Goal: Find specific page/section: Find specific page/section

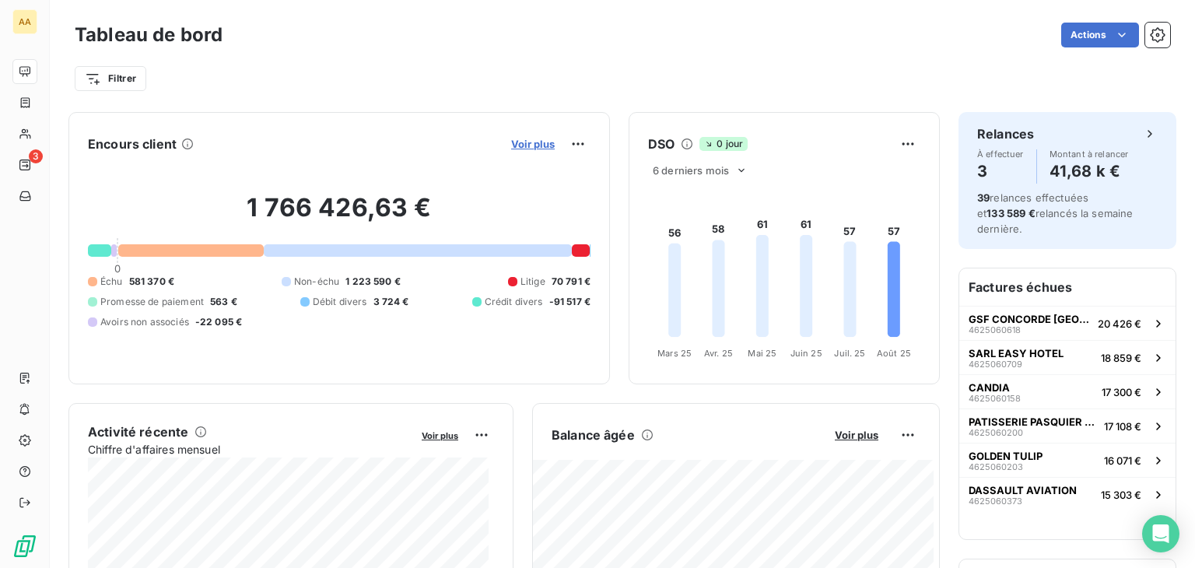
click at [517, 146] on span "Voir plus" at bounding box center [533, 144] width 44 height 12
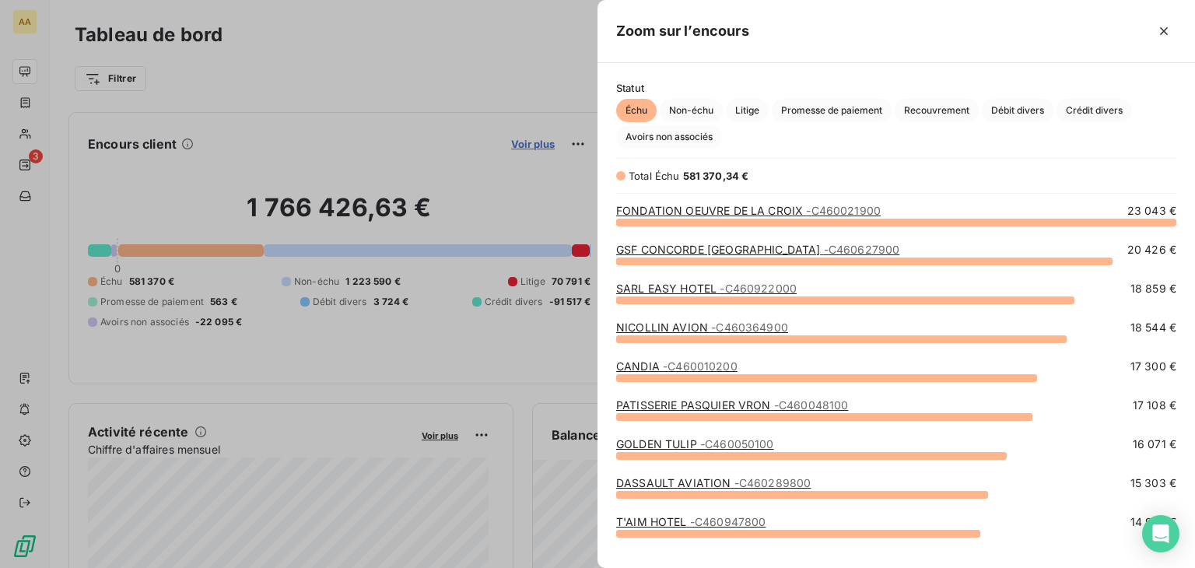
scroll to position [334, 585]
click at [667, 135] on span "Avoirs non associés" at bounding box center [669, 136] width 106 height 23
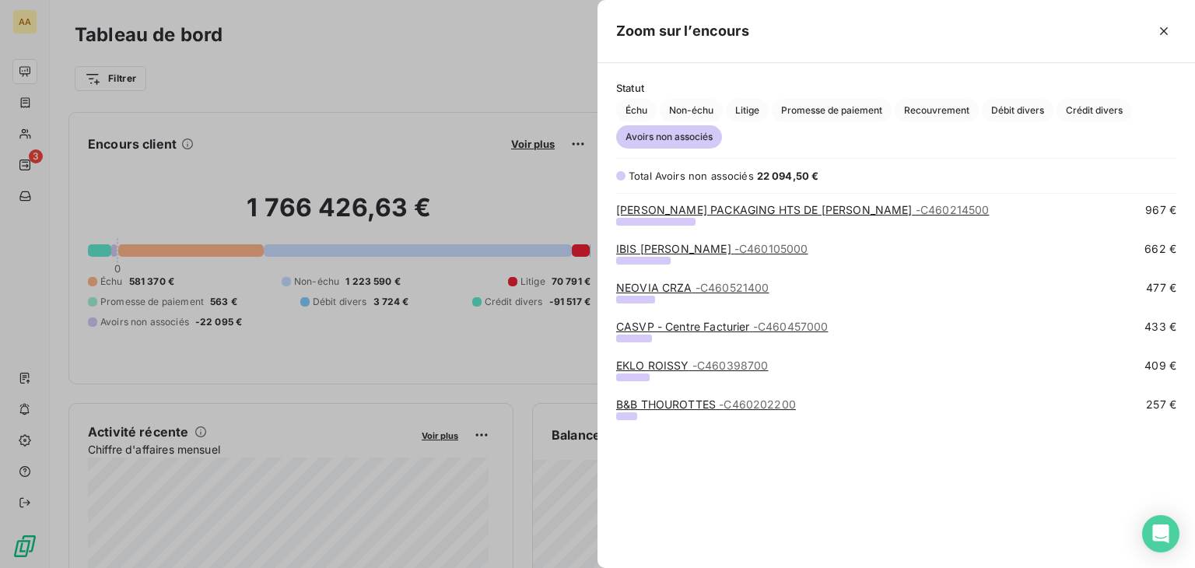
scroll to position [0, 0]
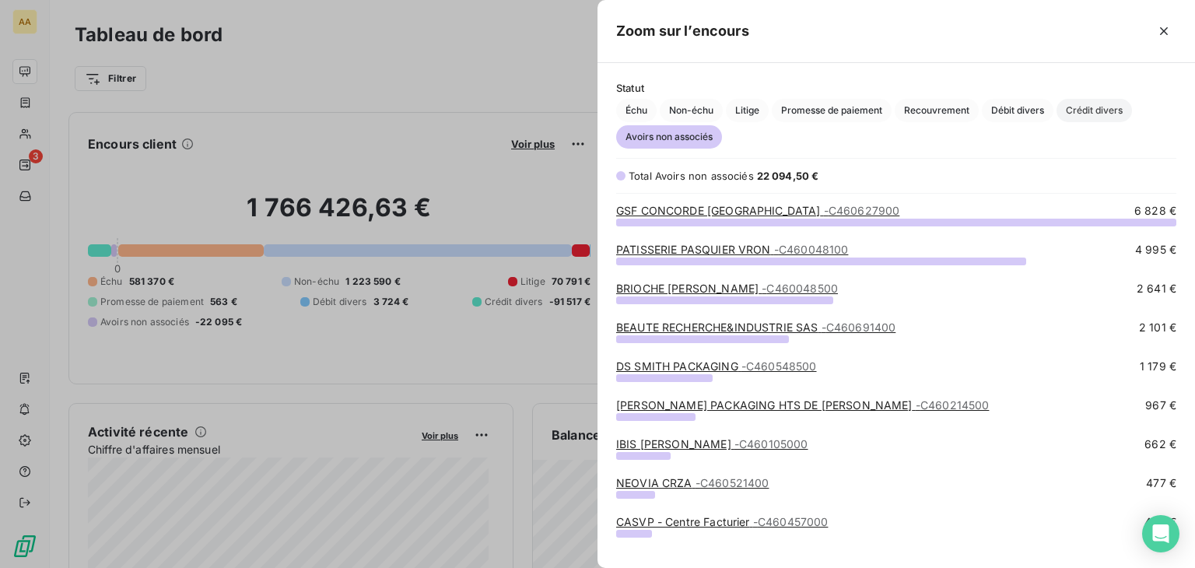
click at [1087, 110] on span "Crédit divers" at bounding box center [1094, 110] width 75 height 23
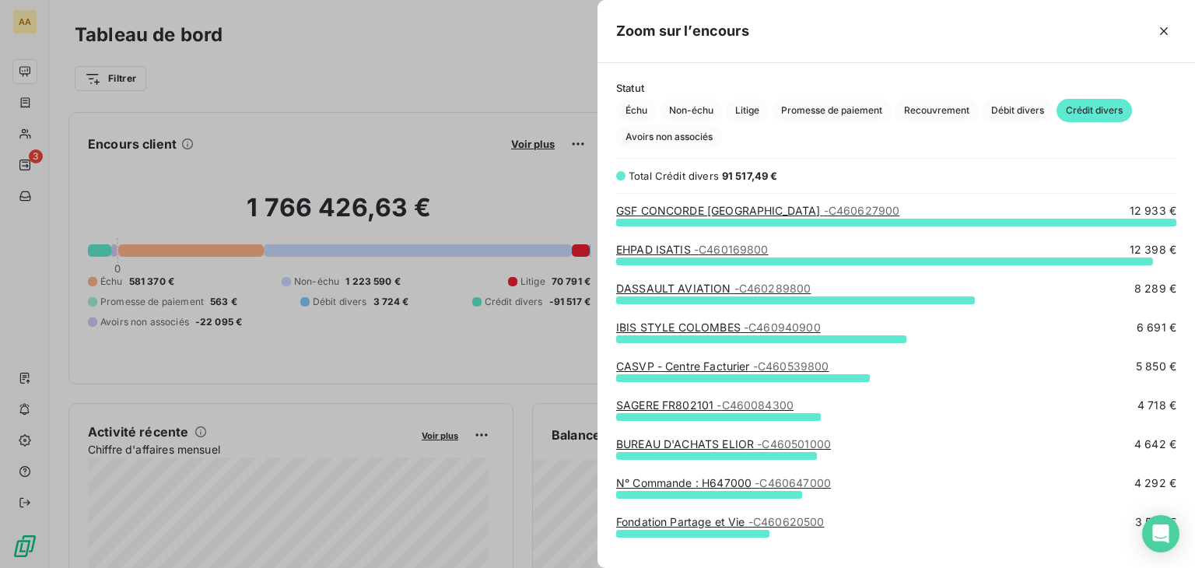
scroll to position [334, 585]
click at [762, 320] on div "IBIS STYLE COLOMBES - C460940900" at bounding box center [718, 328] width 205 height 16
click at [761, 327] on span "- C460940900" at bounding box center [782, 327] width 77 height 13
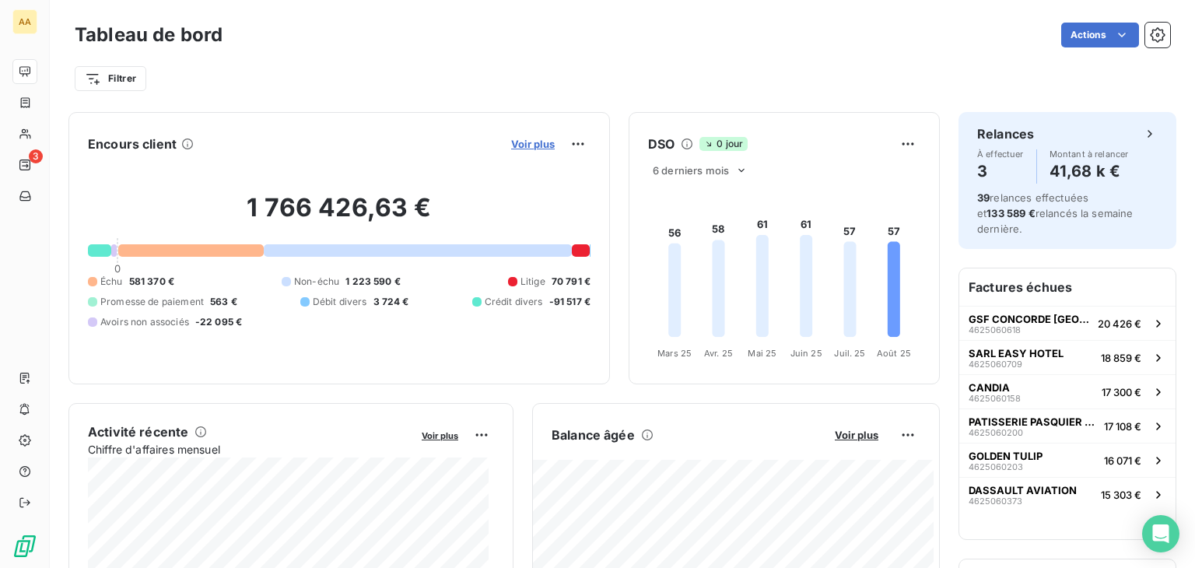
click at [521, 149] on span "Voir plus" at bounding box center [533, 144] width 44 height 12
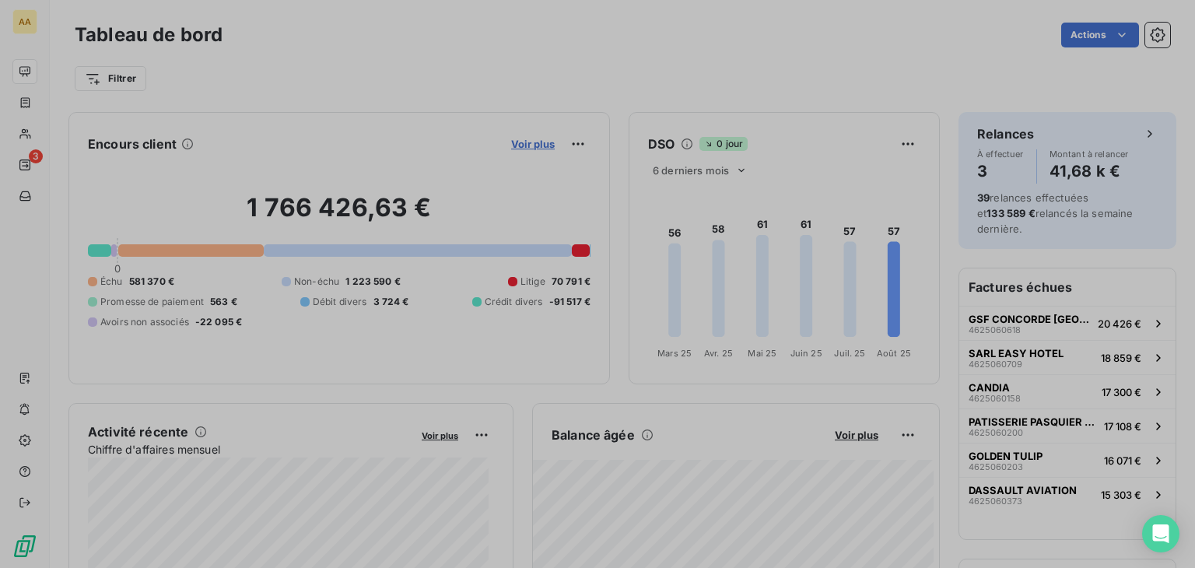
scroll to position [556, 585]
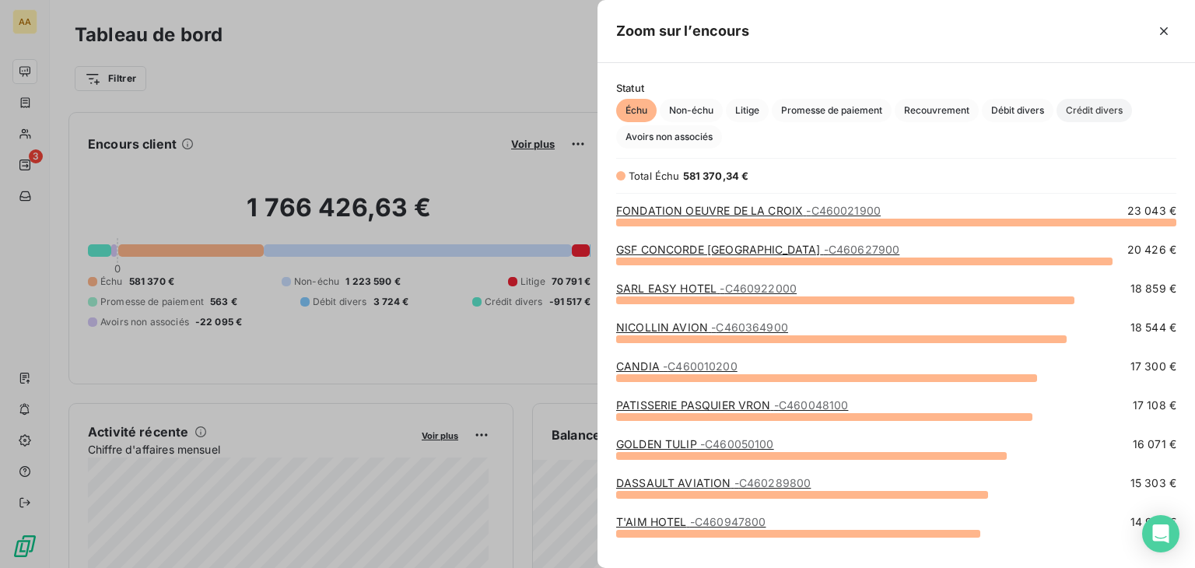
click at [1080, 107] on span "Crédit divers" at bounding box center [1094, 110] width 75 height 23
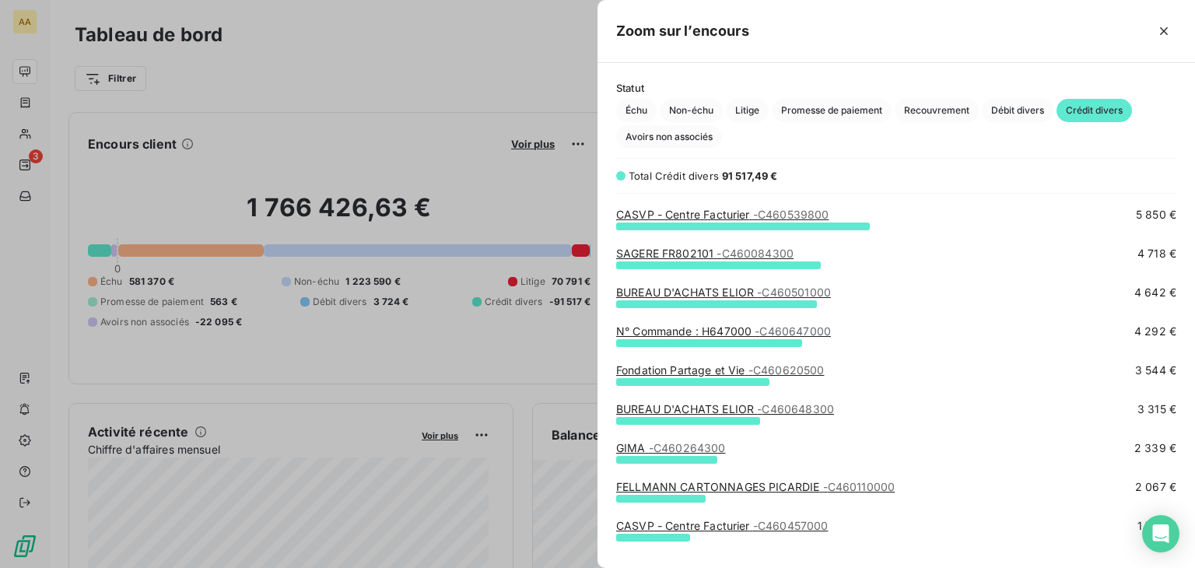
scroll to position [156, 0]
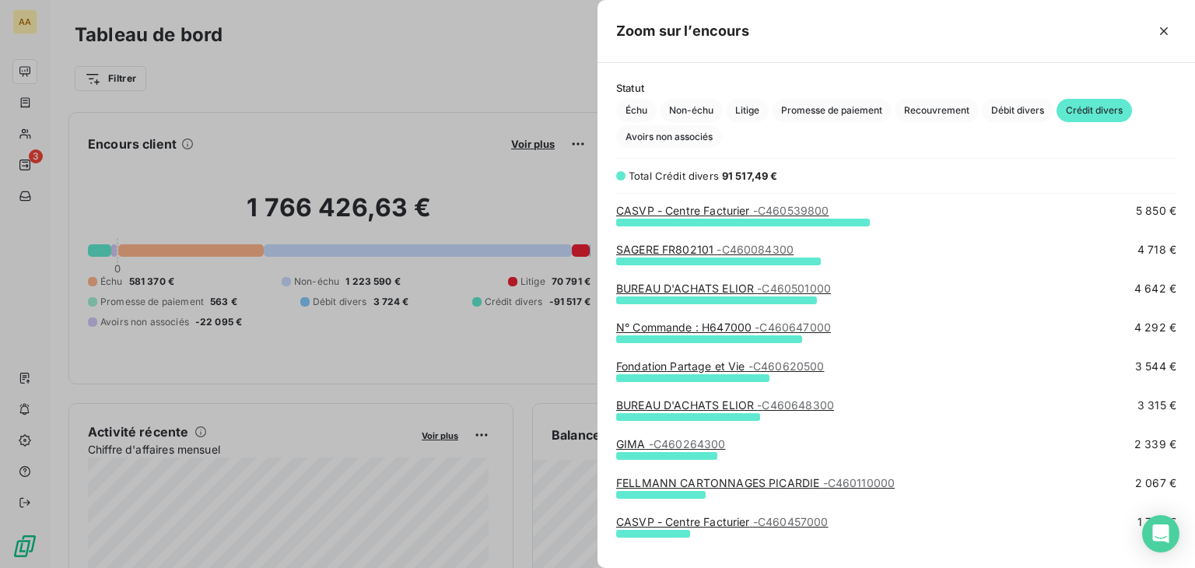
click at [794, 277] on div "SAGERE FR802101 - C460084300 4 718 €" at bounding box center [896, 261] width 560 height 39
click at [788, 285] on span "- C460501000" at bounding box center [794, 288] width 74 height 13
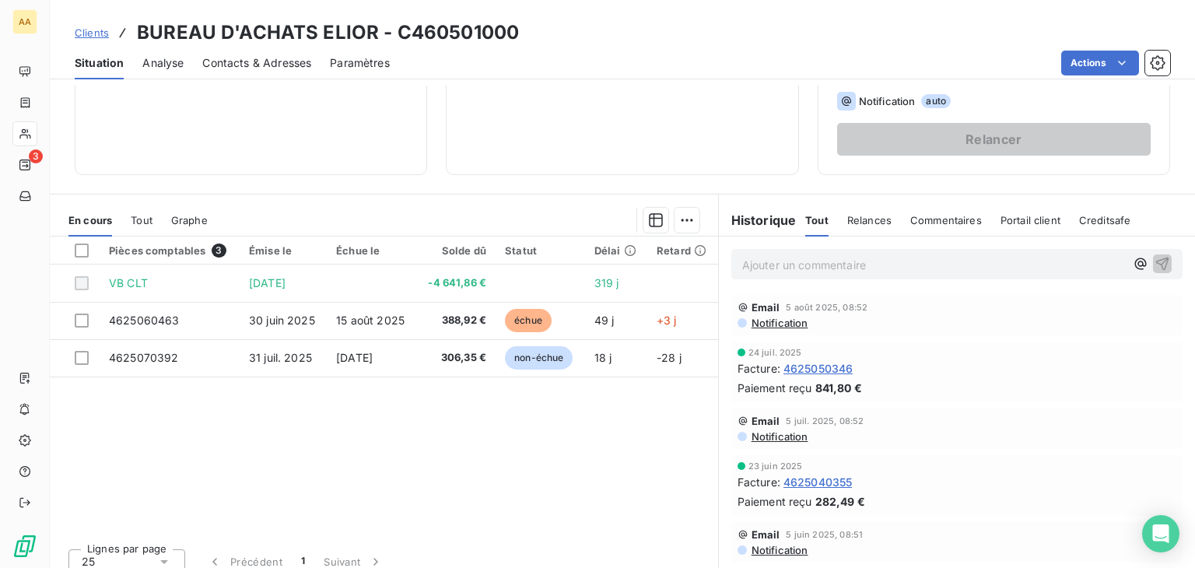
scroll to position [233, 0]
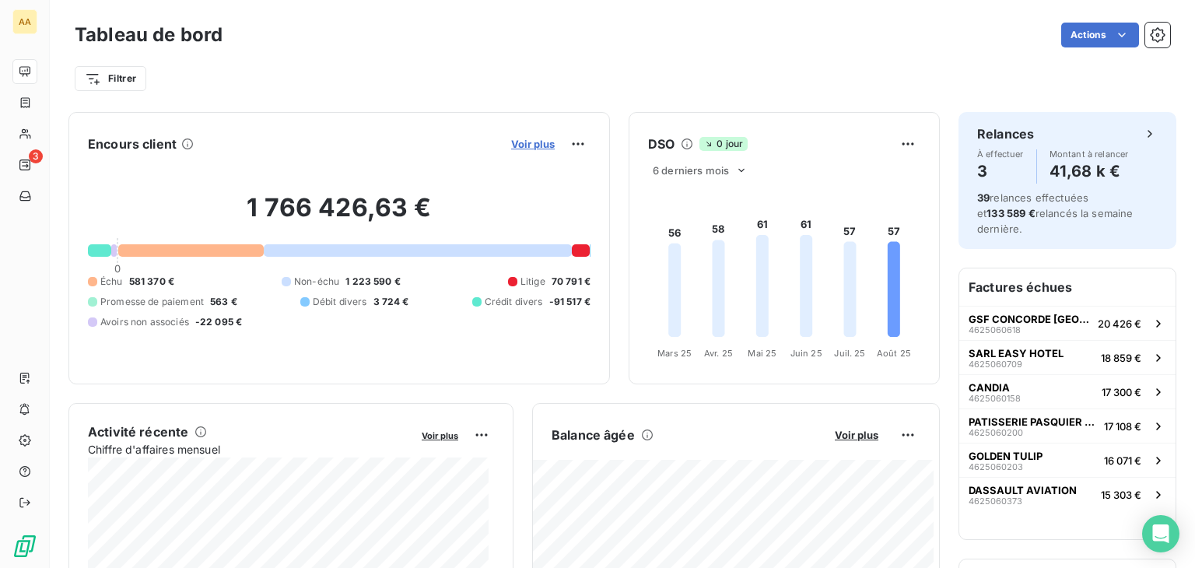
click at [511, 139] on span "Voir plus" at bounding box center [533, 144] width 44 height 12
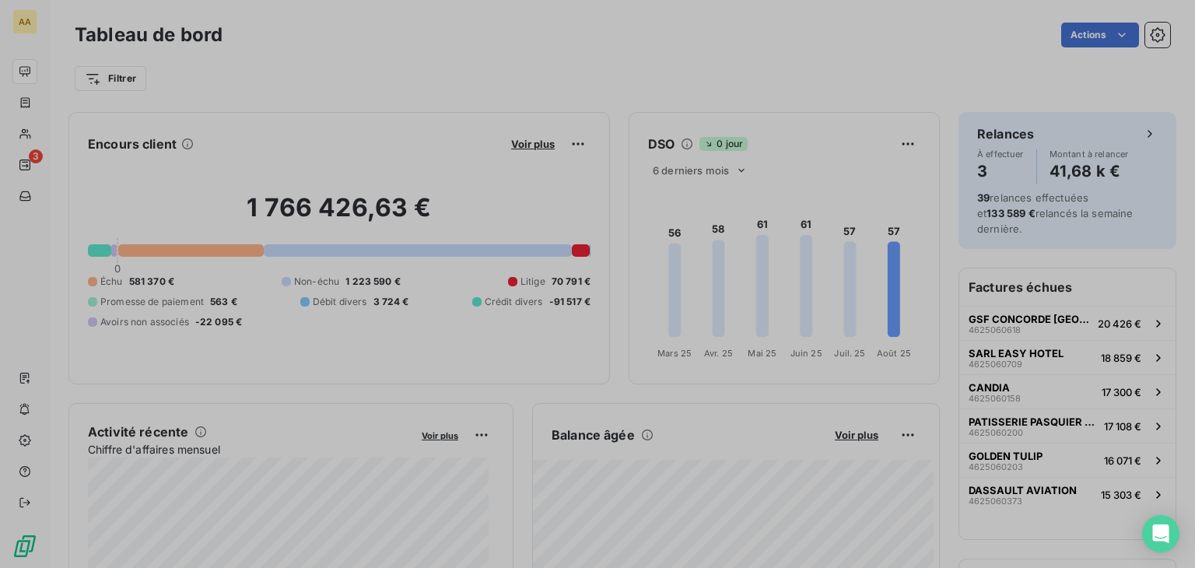
scroll to position [556, 585]
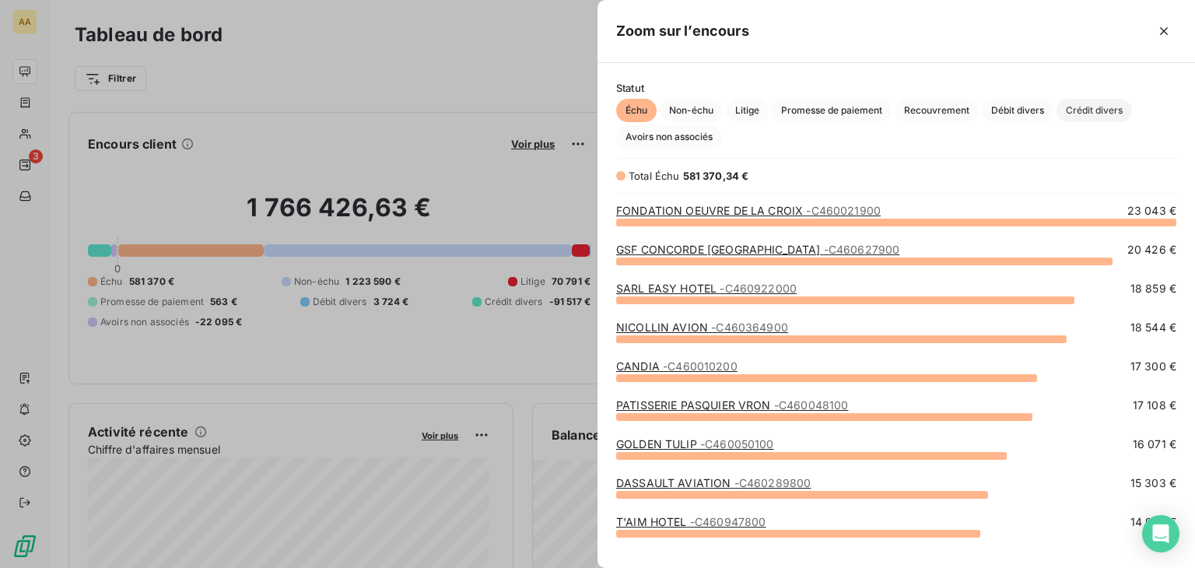
click at [1095, 107] on span "Crédit divers" at bounding box center [1094, 110] width 75 height 23
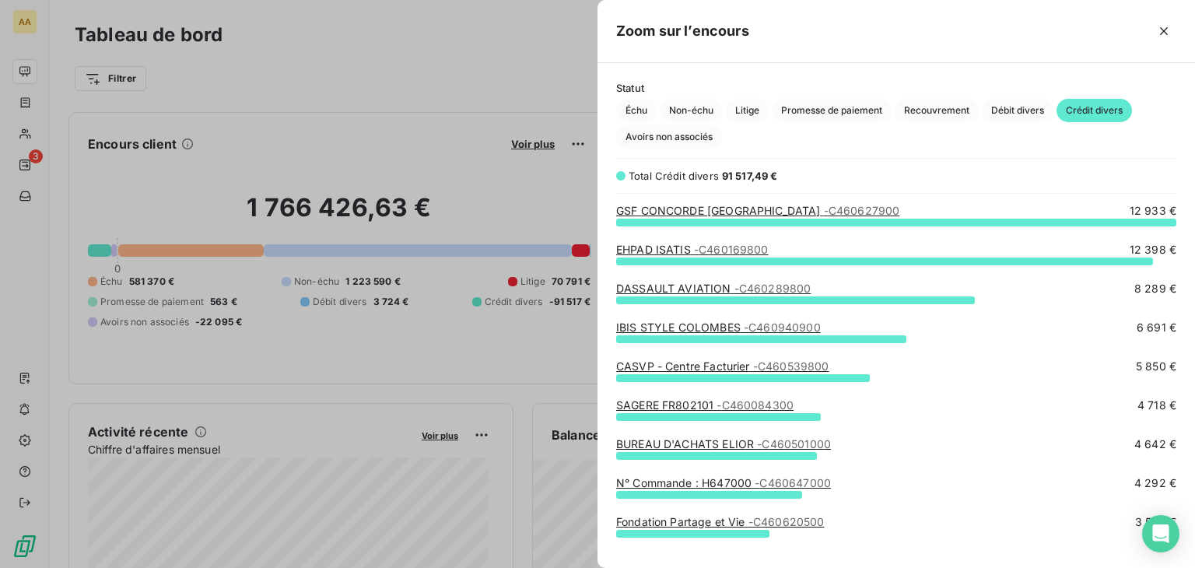
scroll to position [156, 0]
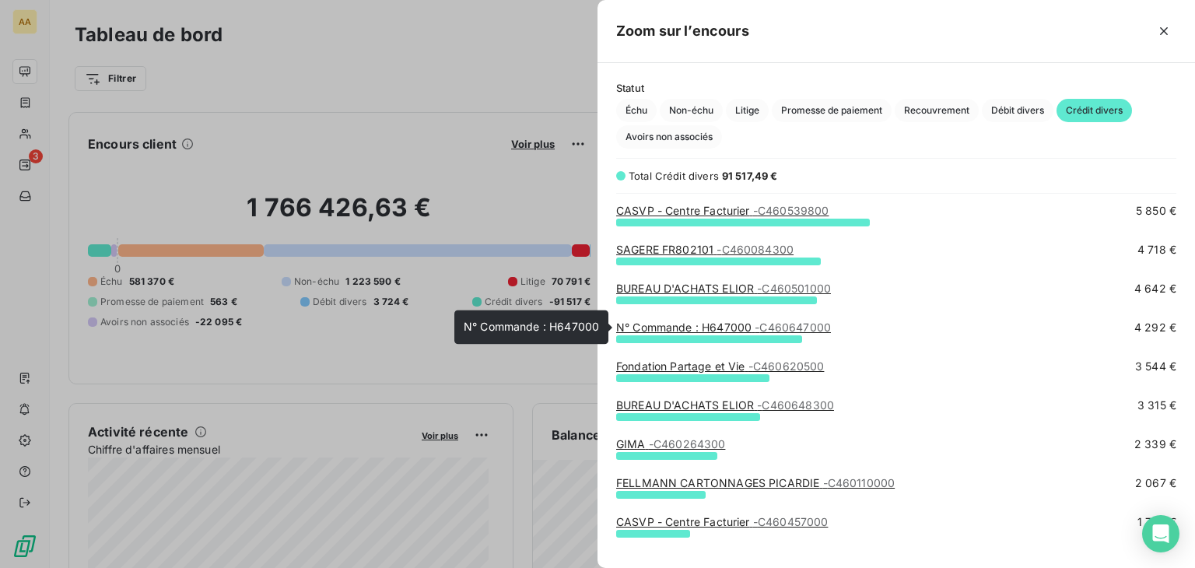
click at [801, 325] on span "- C460647000" at bounding box center [793, 327] width 76 height 13
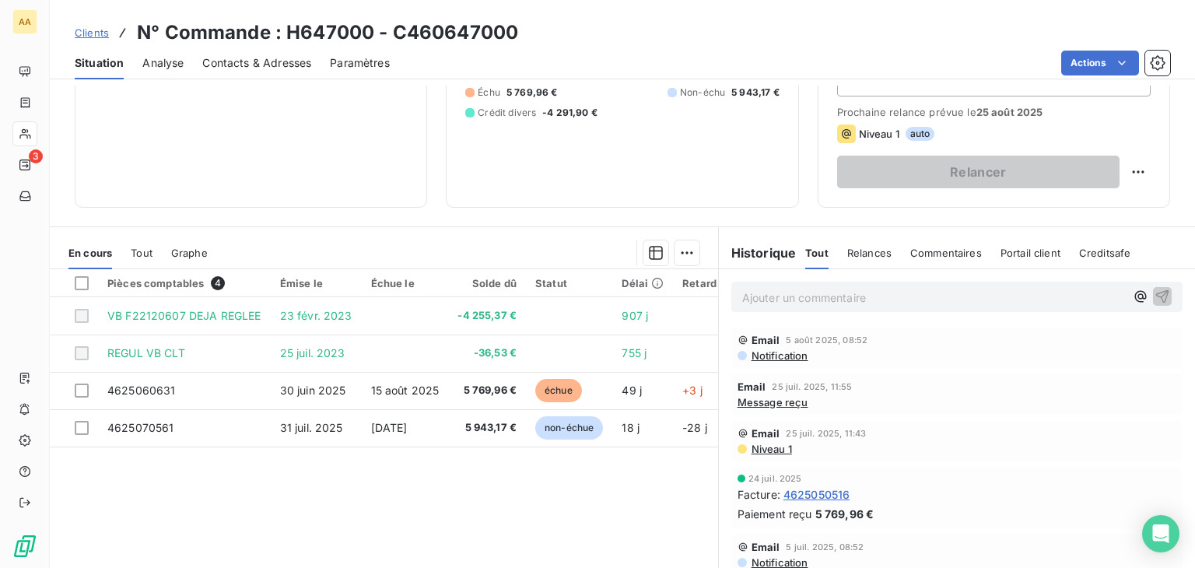
scroll to position [233, 0]
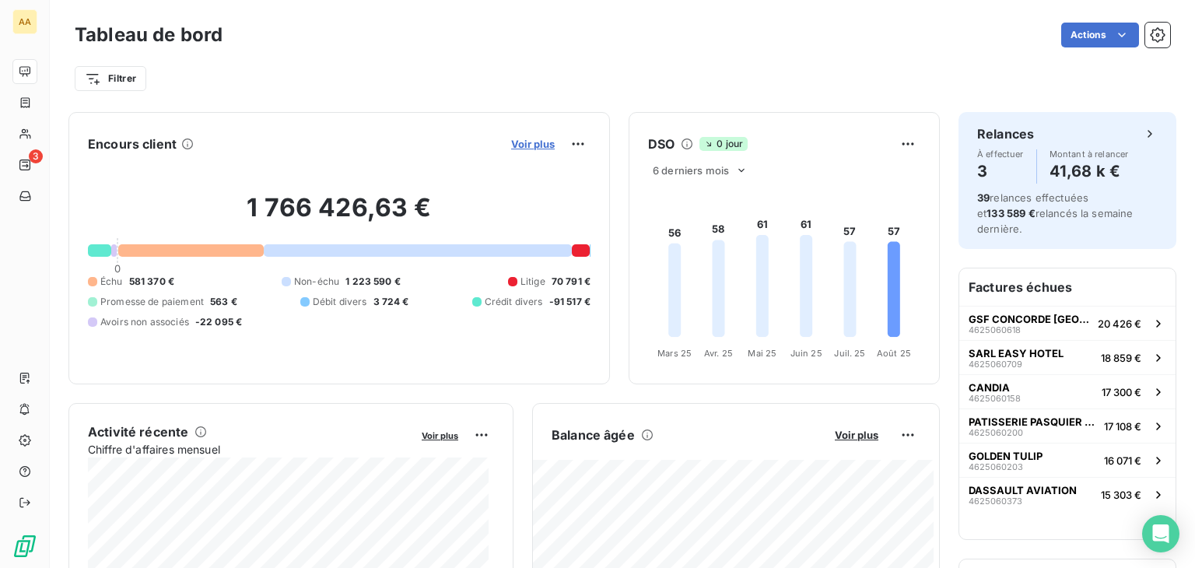
click at [520, 146] on span "Voir plus" at bounding box center [533, 144] width 44 height 12
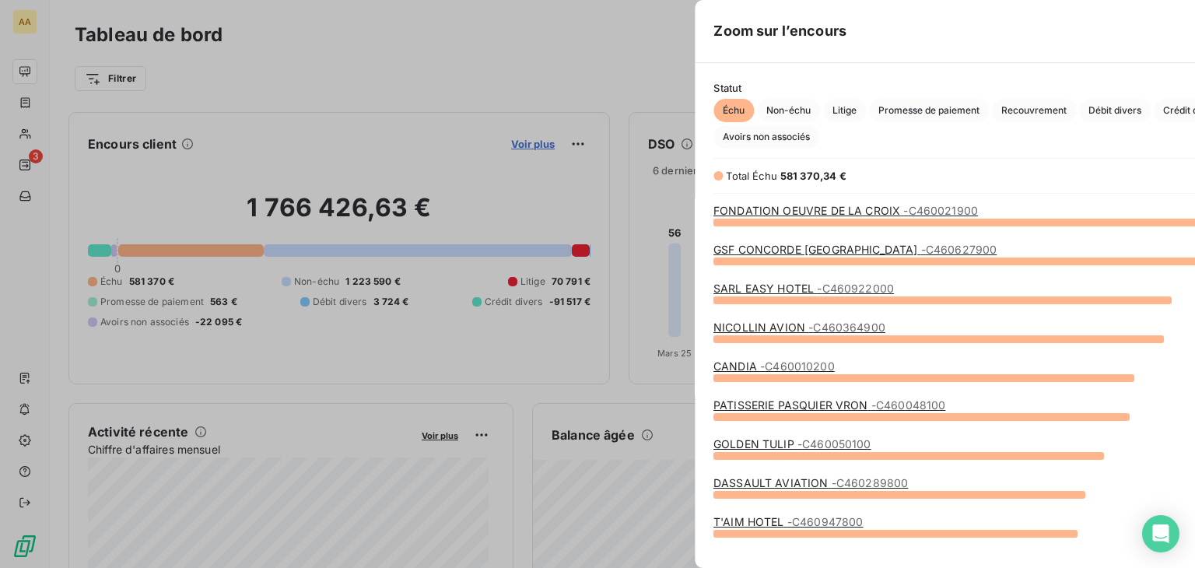
scroll to position [556, 585]
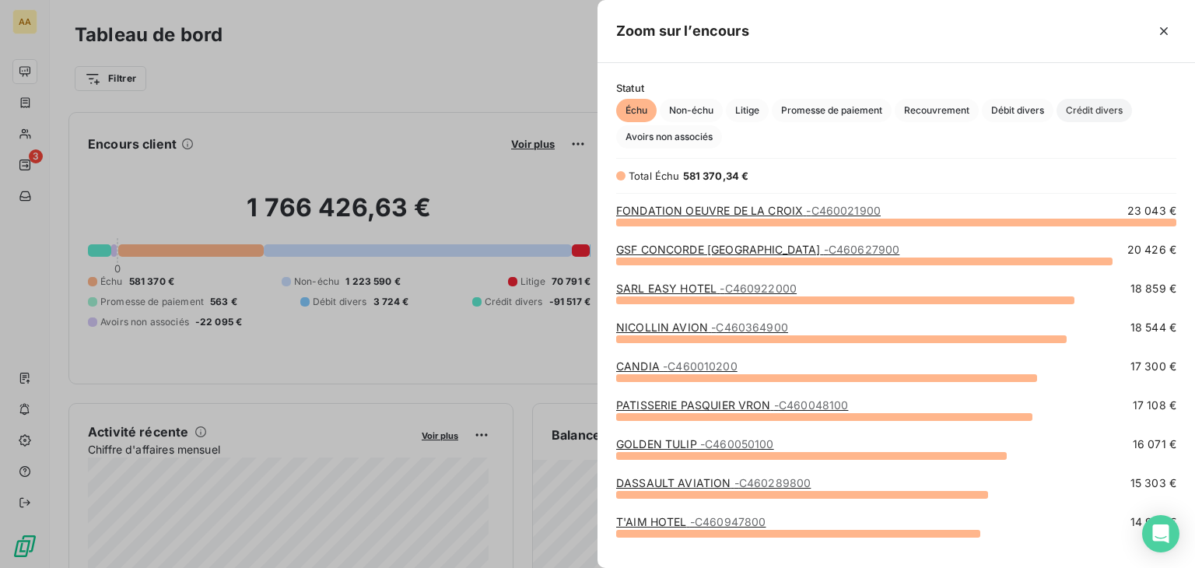
click at [1090, 107] on span "Crédit divers" at bounding box center [1094, 110] width 75 height 23
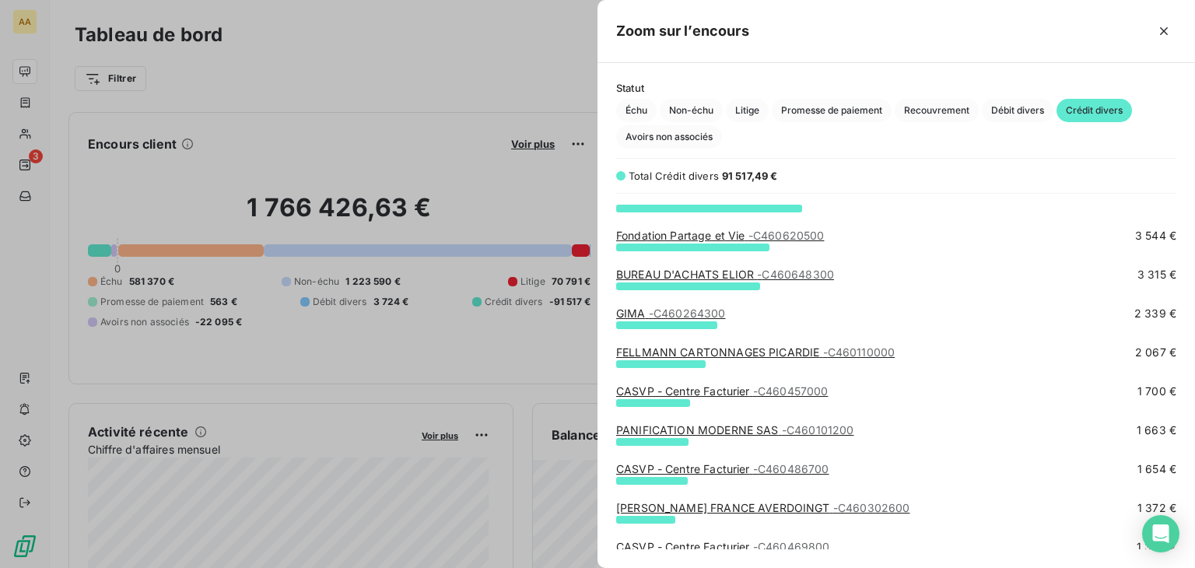
scroll to position [311, 0]
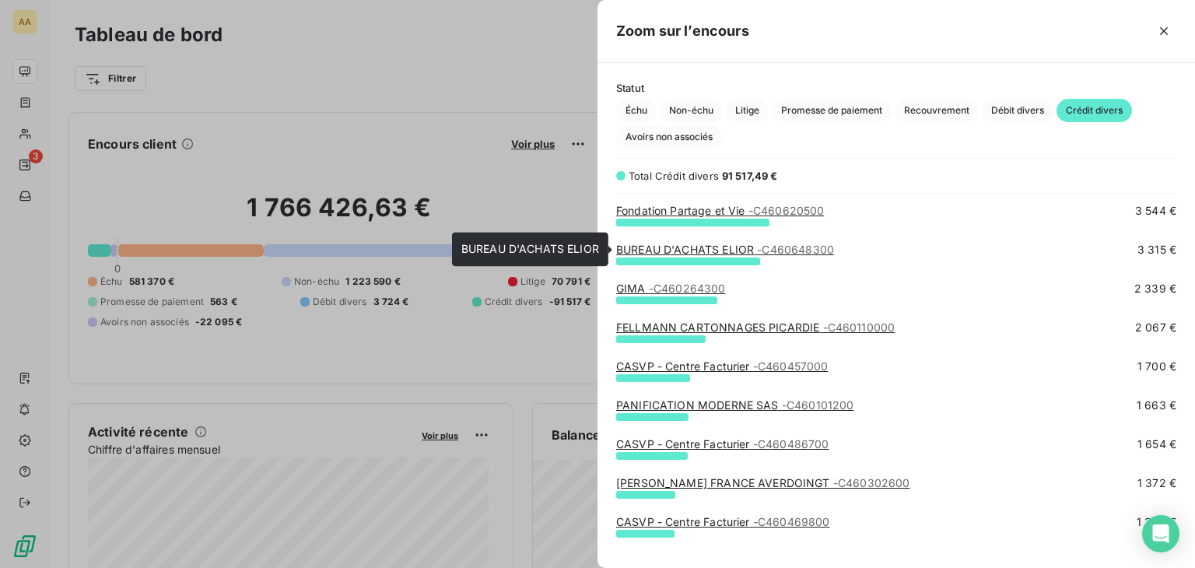
click at [800, 247] on span "- C460648300" at bounding box center [795, 249] width 77 height 13
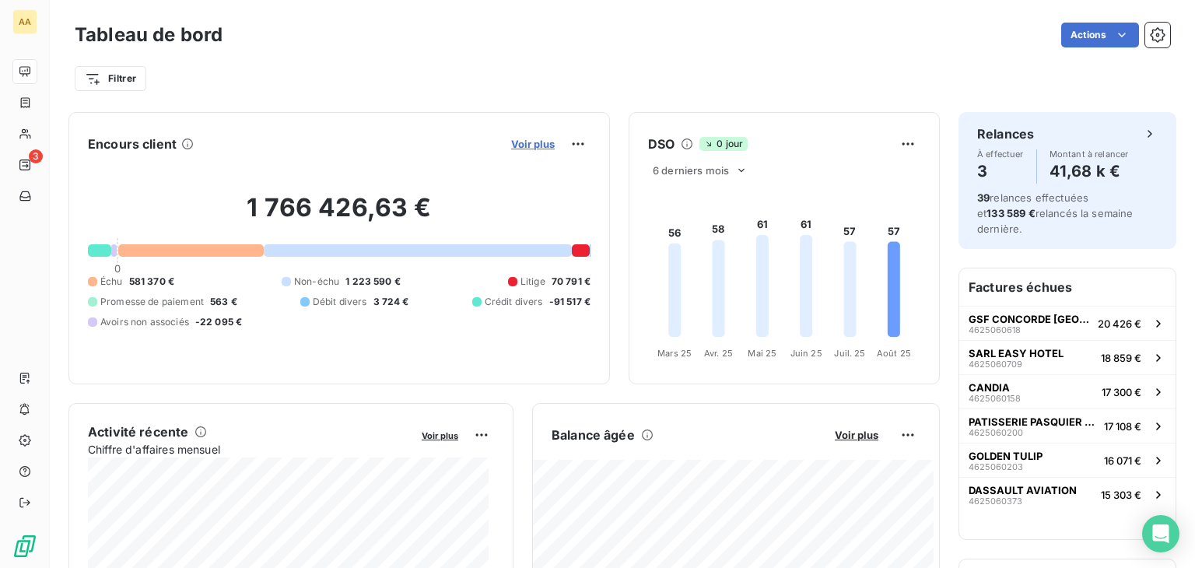
click at [520, 141] on span "Voir plus" at bounding box center [533, 144] width 44 height 12
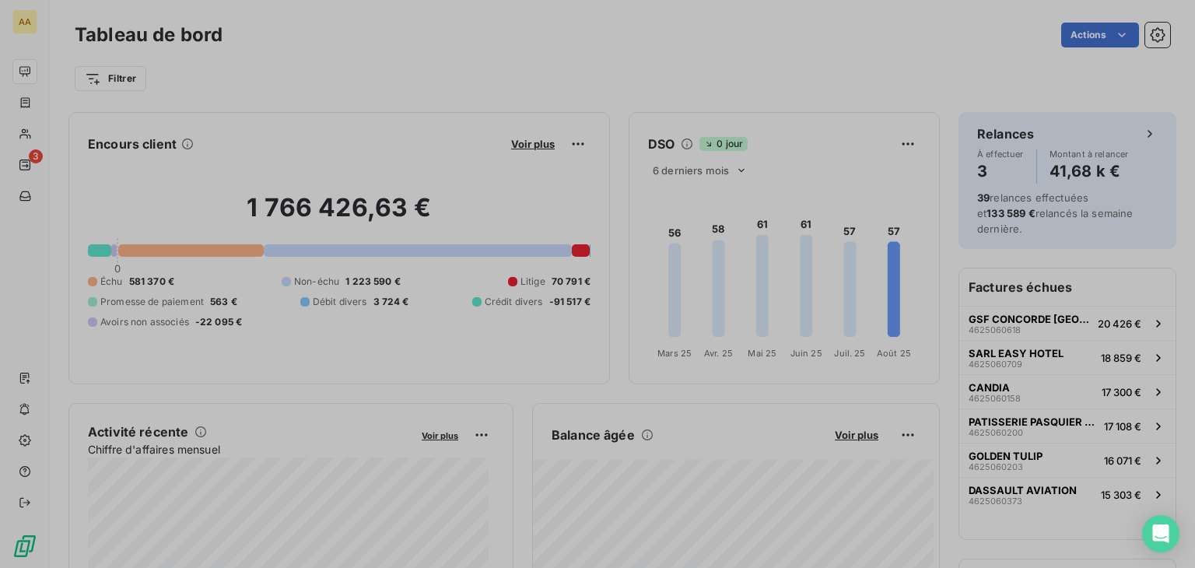
scroll to position [556, 585]
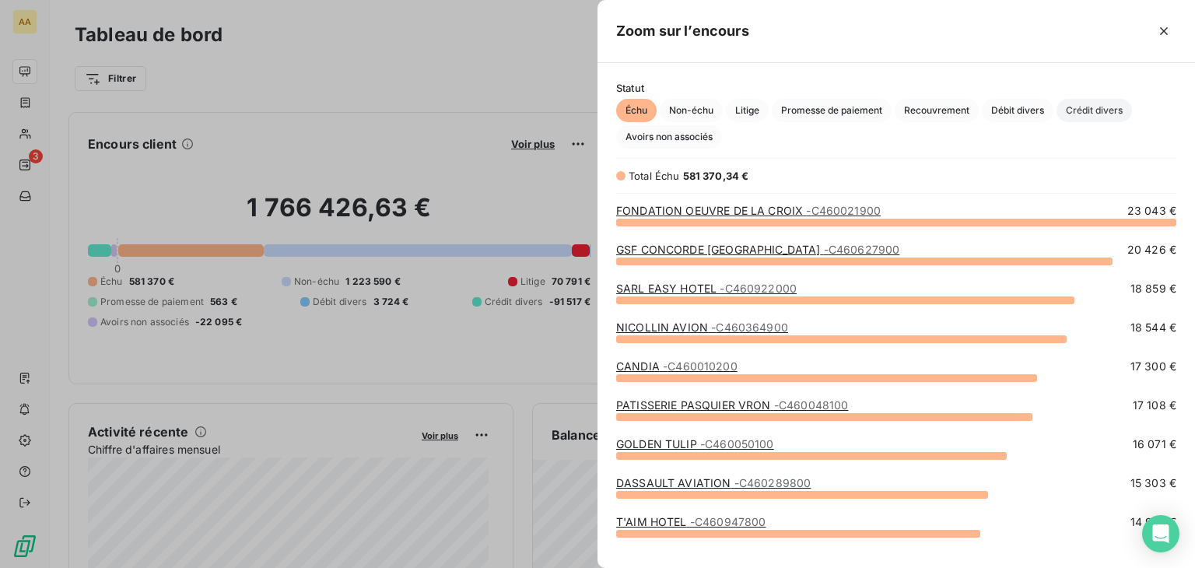
click at [1124, 115] on span "Crédit divers" at bounding box center [1094, 110] width 75 height 23
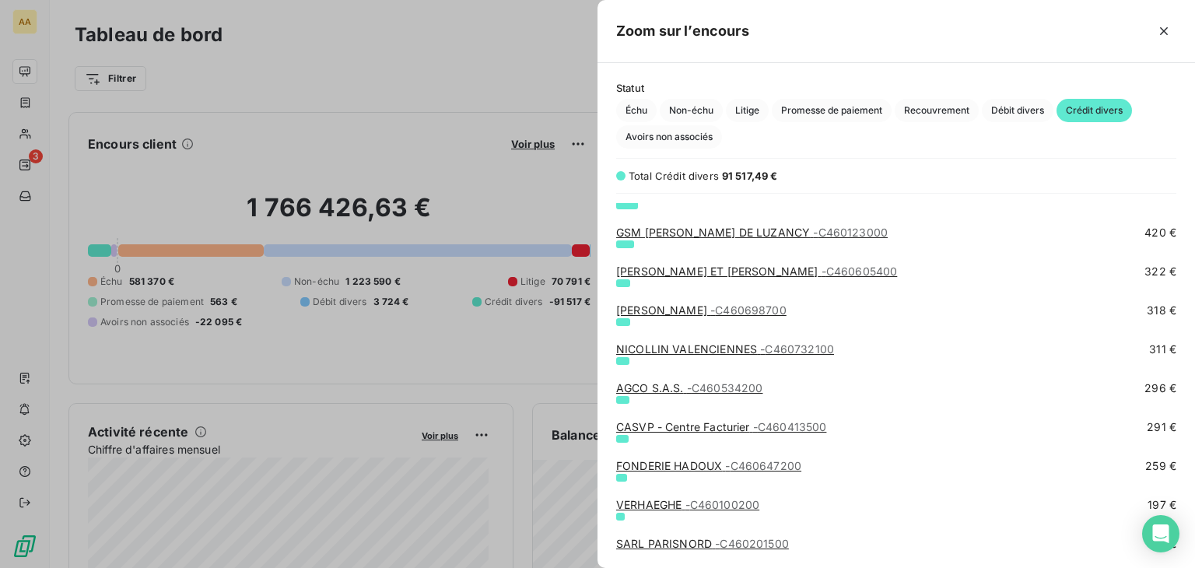
scroll to position [1090, 0]
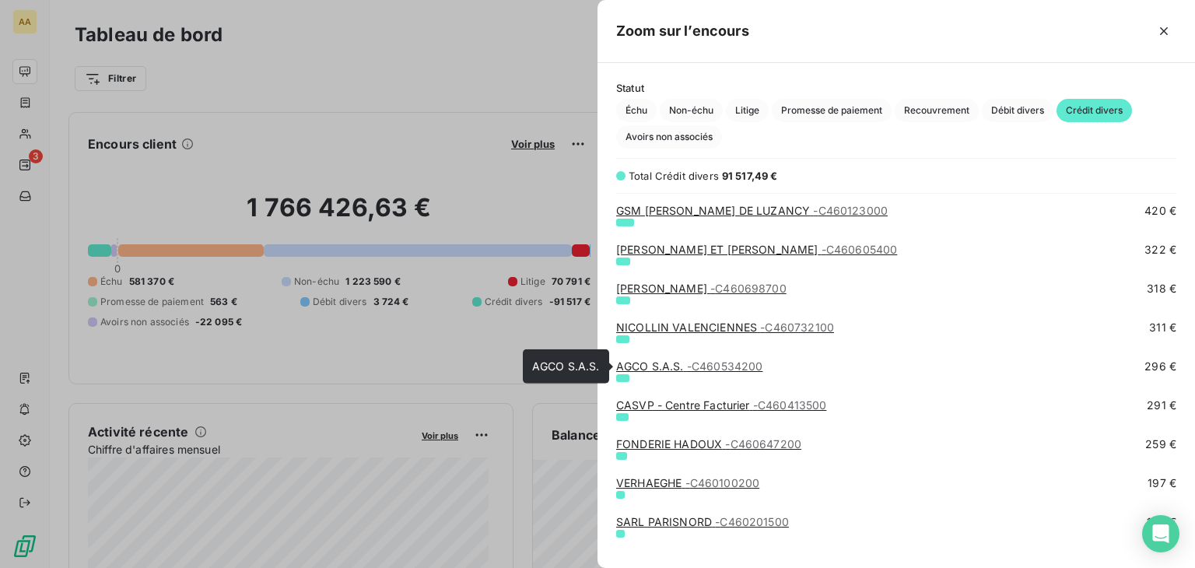
click at [707, 371] on span "- C460534200" at bounding box center [725, 366] width 76 height 13
